Goal: Check status

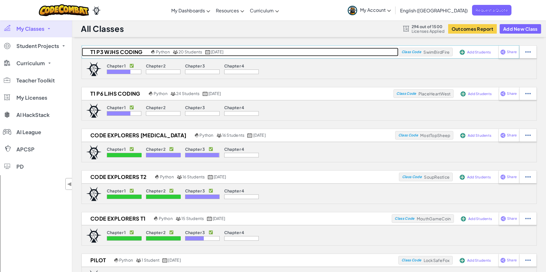
click at [112, 53] on h2 "T1 P3 WJHS Coding" at bounding box center [116, 52] width 68 height 9
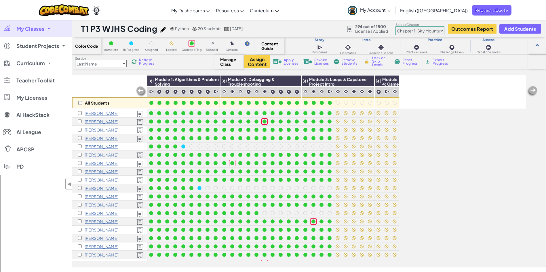
scroll to position [21, 0]
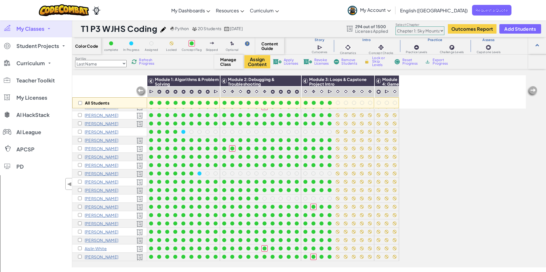
click at [137, 62] on img at bounding box center [133, 61] width 5 height 5
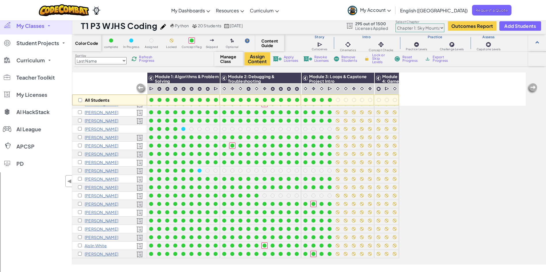
scroll to position [0, 0]
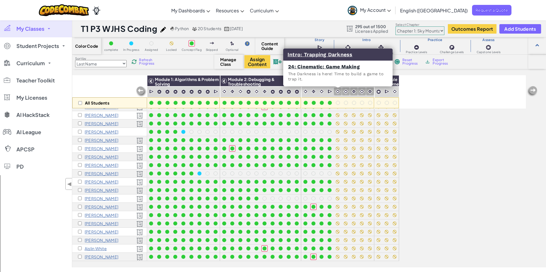
click at [339, 89] on img at bounding box center [337, 91] width 5 height 5
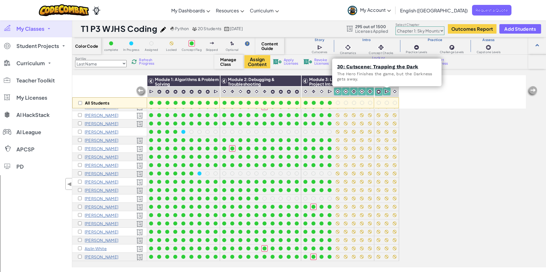
click at [386, 91] on img at bounding box center [386, 92] width 5 height 6
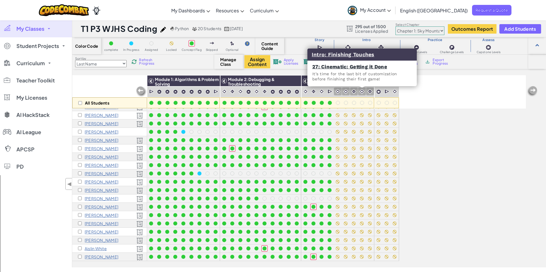
click at [365, 91] on div at bounding box center [362, 92] width 8 height 8
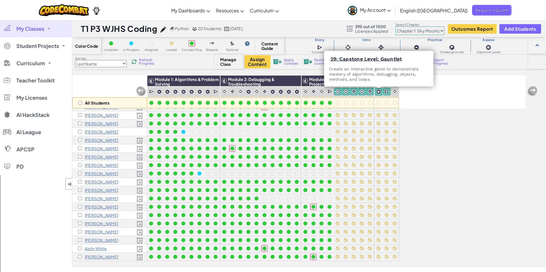
click at [378, 89] on img at bounding box center [378, 91] width 5 height 5
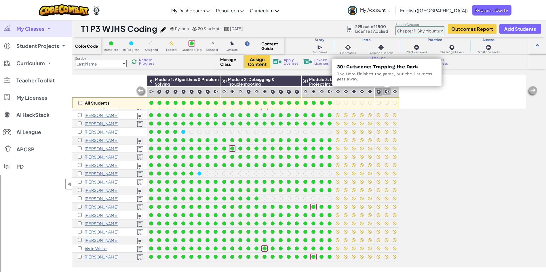
click at [384, 91] on div at bounding box center [386, 92] width 8 height 8
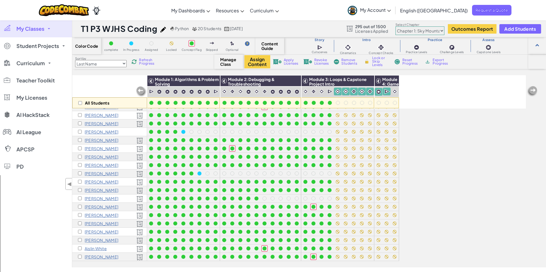
click at [408, 97] on div "All Students Module 1: Algorithms & Problem Solving Module 2: Debugging & Troub…" at bounding box center [298, 91] width 453 height 33
click at [458, 75] on div "Color Code complete In Progress Assigned Locked Concept Flag Skipped Optional C…" at bounding box center [308, 152] width 473 height 230
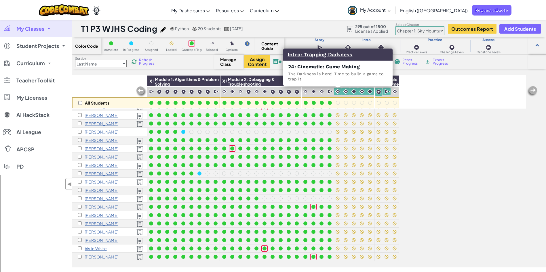
click at [341, 89] on div at bounding box center [338, 92] width 8 height 8
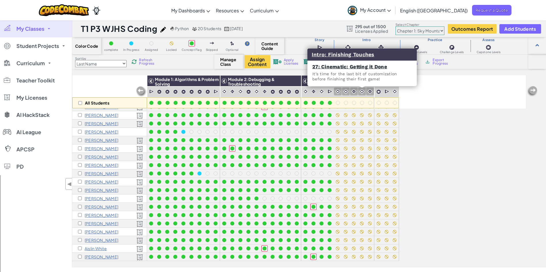
click at [363, 93] on img at bounding box center [361, 91] width 5 height 5
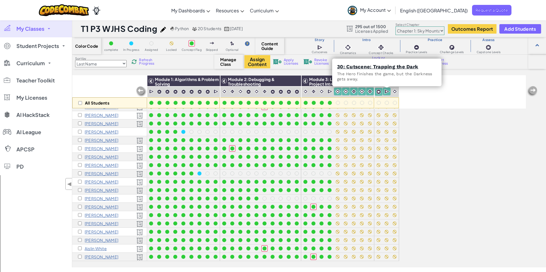
click at [385, 91] on img at bounding box center [386, 92] width 5 height 6
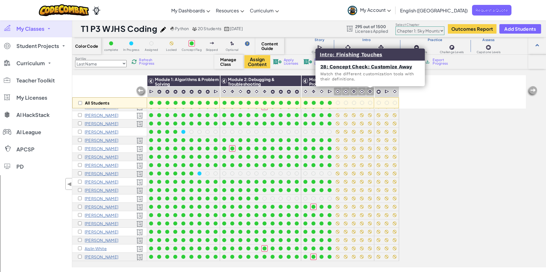
click at [367, 89] on div at bounding box center [370, 92] width 8 height 8
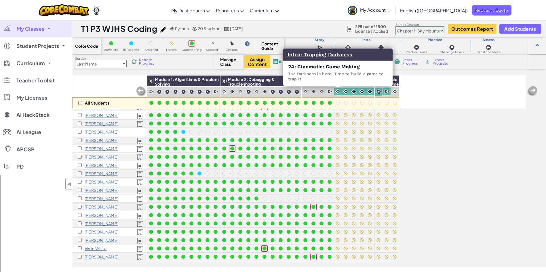
click at [336, 92] on img at bounding box center [337, 91] width 5 height 5
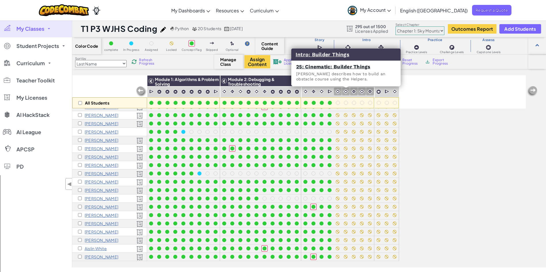
click at [343, 92] on img at bounding box center [345, 91] width 5 height 5
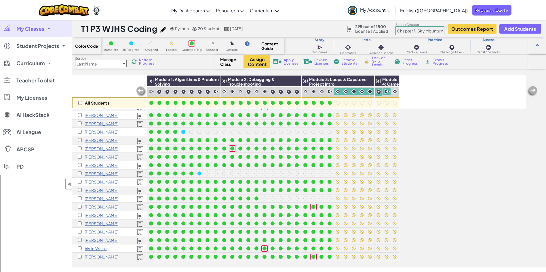
click at [444, 100] on div "All Students Module 1: Algorithms & Problem Solving Module 2: Debugging & Troub…" at bounding box center [298, 91] width 453 height 33
